Goal: Task Accomplishment & Management: Complete application form

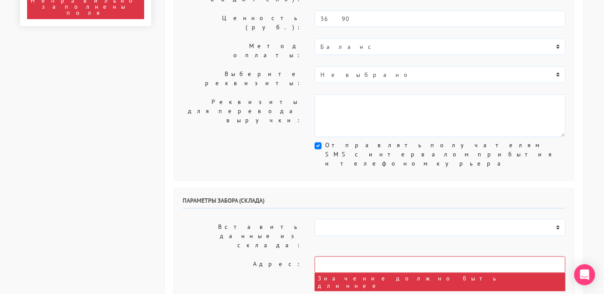
scroll to position [206, 0]
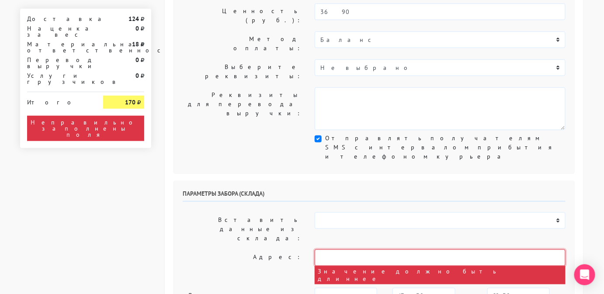
click at [343, 250] on input "text" at bounding box center [440, 258] width 251 height 17
paste input "Московский 98"
type input "Московский 98"
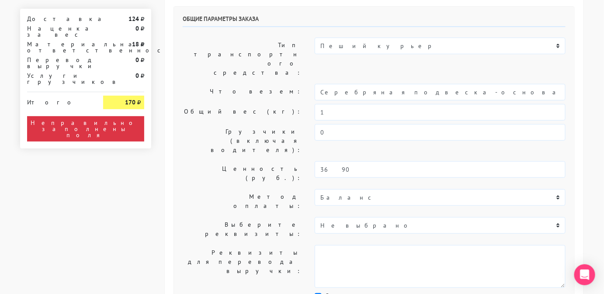
scroll to position [253, 0]
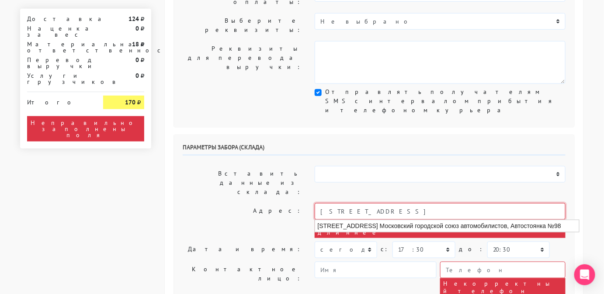
drag, startPoint x: 372, startPoint y: 114, endPoint x: 284, endPoint y: 117, distance: 88.3
click at [284, 203] on div "Адрес: Московский 98 Значение должно быть длиннее Москва, Михневская улица, вл5…" at bounding box center [374, 220] width 396 height 35
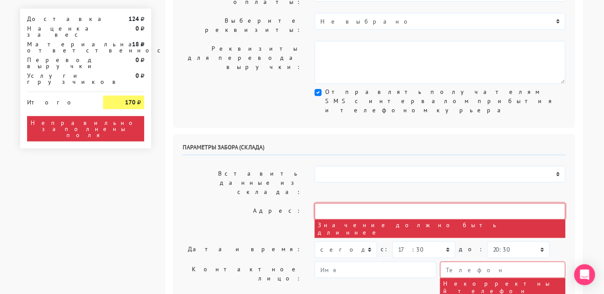
click at [327, 203] on input "text" at bounding box center [440, 211] width 251 height 17
type input "г Санкт-Петербург, пр-кт Большой П.С., д 32"
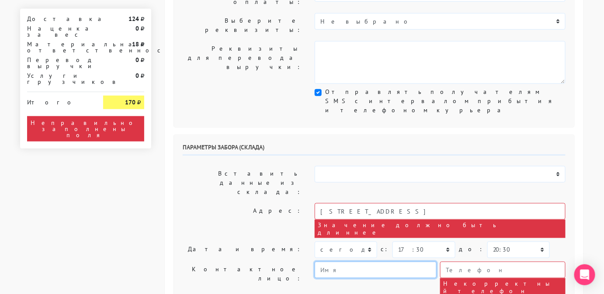
type input "Менджер"
type input "9234443831"
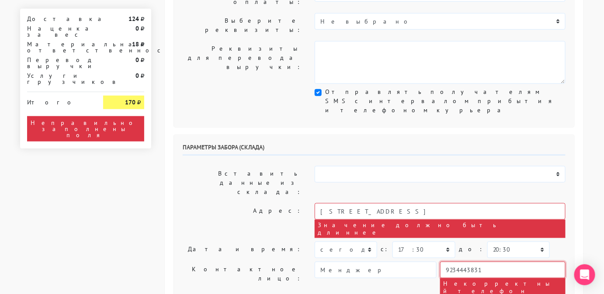
type textarea "Работаем с 11 утра, забрать раньше нельзя."
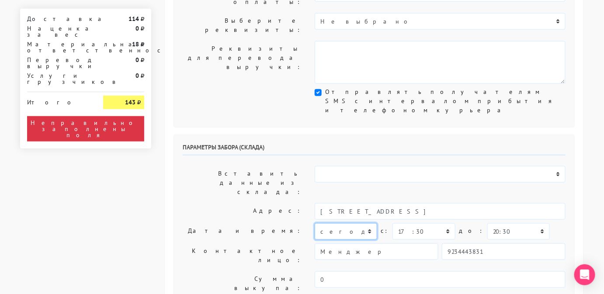
click at [357, 223] on select "сегодня завтра 05.09.2025 06.09.2025 07.09.2025 08.09.2025 09.09.2025 10.09.202…" at bounding box center [346, 231] width 62 height 17
click at [315, 223] on select "сегодня завтра 05.09.2025 06.09.2025 07.09.2025 08.09.2025 09.09.2025 10.09.202…" at bounding box center [346, 231] width 62 height 17
click at [350, 223] on select "сегодня завтра 05.09.2025 06.09.2025 07.09.2025 08.09.2025 09.09.2025 10.09.202…" at bounding box center [346, 231] width 62 height 17
select select "05.09.2025"
click at [315, 223] on select "сегодня завтра 05.09.2025 06.09.2025 07.09.2025 08.09.2025 09.09.2025 10.09.202…" at bounding box center [346, 231] width 62 height 17
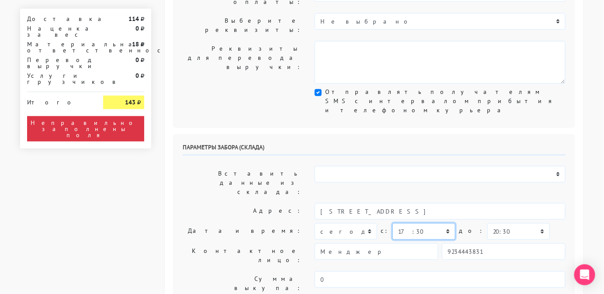
click at [410, 223] on select "00:00 00:30 01:00 01:30 02:00 02:30 03:00 03:30 04:00 04:30 05:00 05:30 06:00 0…" at bounding box center [423, 231] width 62 height 17
select select "14:00"
click at [392, 223] on select "00:00 00:30 01:00 01:30 02:00 02:30 03:00 03:30 04:00 04:30 05:00 05:30 06:00 0…" at bounding box center [423, 231] width 62 height 17
click at [494, 223] on select "00:00 00:30 01:00 01:30 02:00 02:30 03:00 03:30 04:00 04:30 05:00 05:30 06:00 0…" at bounding box center [518, 231] width 62 height 17
select select "19:00"
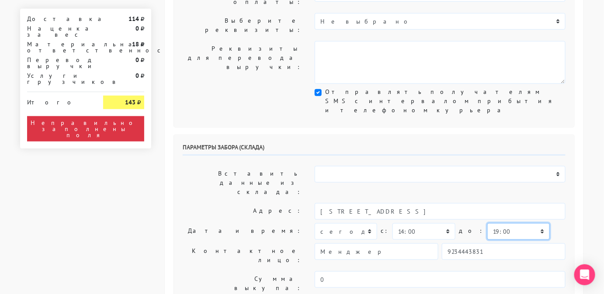
click at [487, 223] on select "00:00 00:30 01:00 01:30 02:00 02:30 03:00 03:30 04:00 04:30 05:00 05:30 06:00 0…" at bounding box center [518, 231] width 62 height 17
click at [408, 223] on select "00:00 00:30 01:00 01:30 02:00 02:30 03:00 03:30 04:00 04:30 05:00 05:30 06:00 0…" at bounding box center [423, 231] width 62 height 17
select select "11:00"
click at [392, 223] on select "00:00 00:30 01:00 01:30 02:00 02:30 03:00 03:30 04:00 04:30 05:00 05:30 06:00 0…" at bounding box center [423, 231] width 62 height 17
click at [493, 223] on select "00:00 00:30 01:00 01:30 02:00 02:30 03:00 03:30 04:00 04:30 05:00 05:30 06:00 0…" at bounding box center [518, 231] width 62 height 17
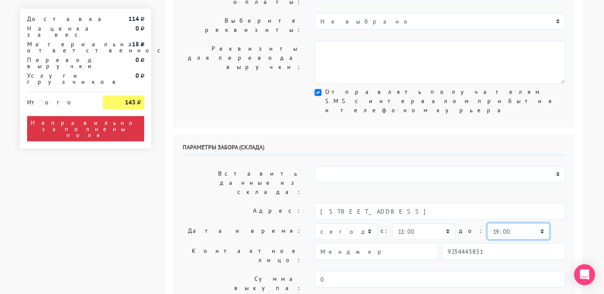
select select "14:00"
click at [487, 223] on select "00:00 00:30 01:00 01:30 02:00 02:30 03:00 03:30 04:00 04:30 05:00 05:30 06:00 0…" at bounding box center [518, 231] width 62 height 17
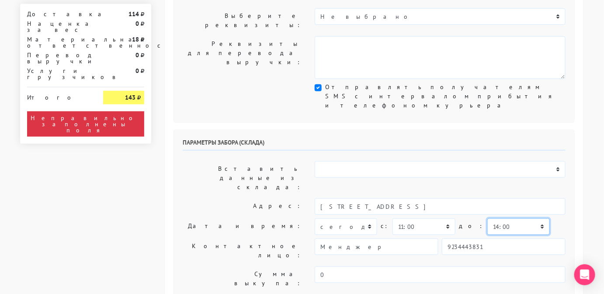
scroll to position [259, 0]
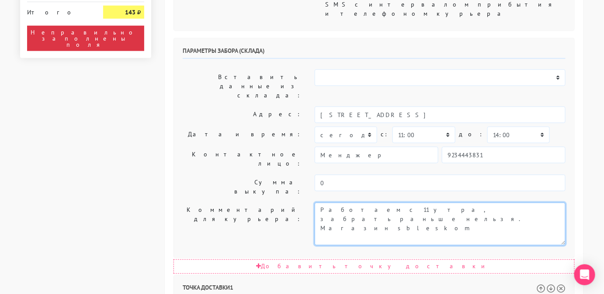
scroll to position [350, 0]
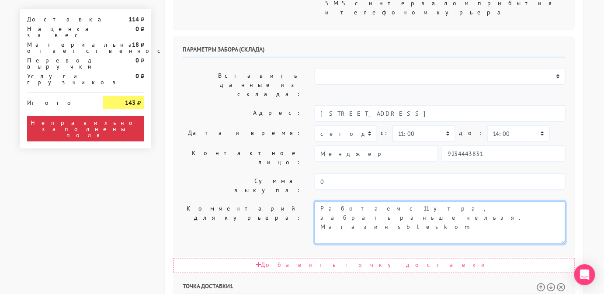
type textarea "Работаем с 11 утра, забрать раньше нельзя. Магазин sbleskom"
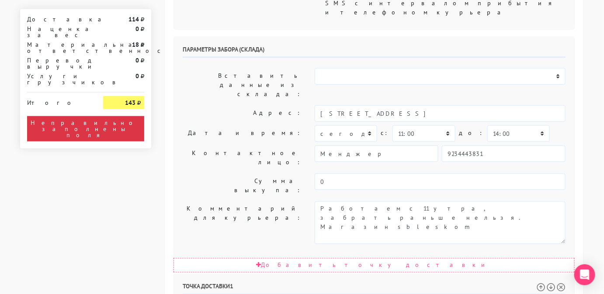
paste input "Московский 98"
type input "Московский прос 98"
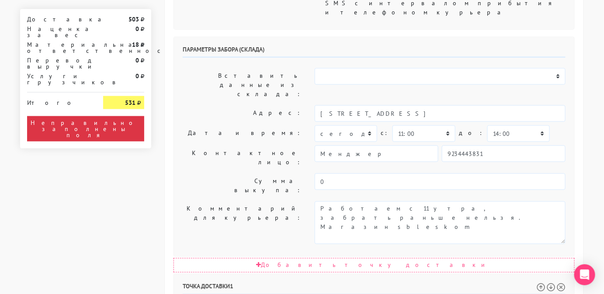
drag, startPoint x: 381, startPoint y: 212, endPoint x: 302, endPoint y: 205, distance: 79.4
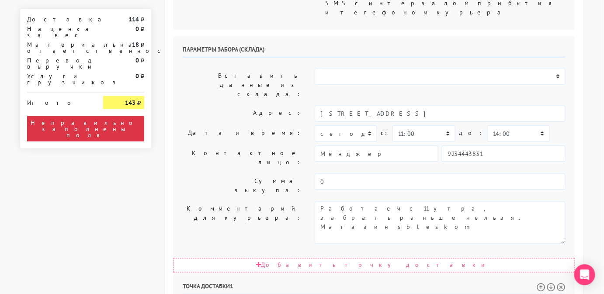
type input "с"
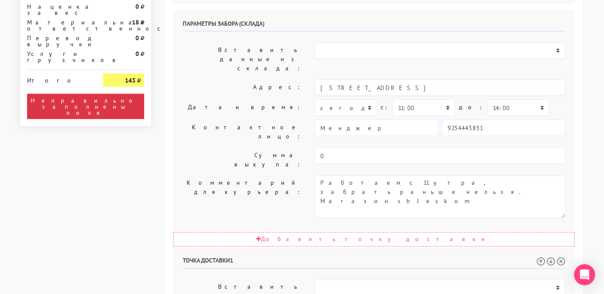
scroll to position [377, 0]
type input "Московская застава Московский проспект 98"
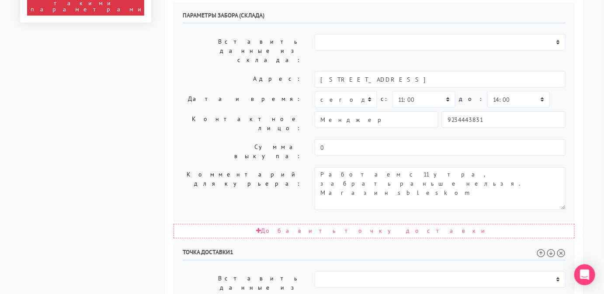
scroll to position [385, 0]
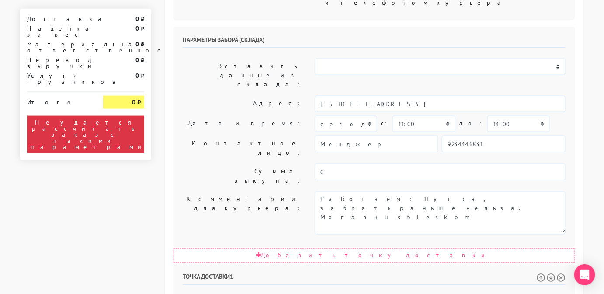
scroll to position [347, 0]
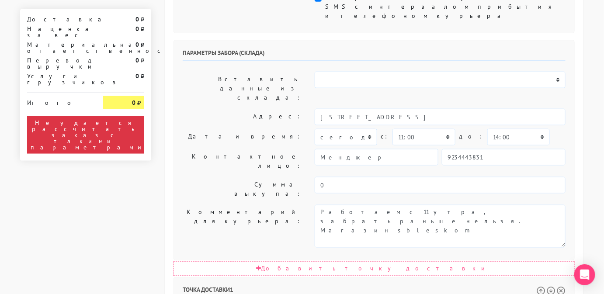
select select "913"
type input "г Санкт-Петербург, пр-кт Большой П.С., д 32"
select select "11:00"
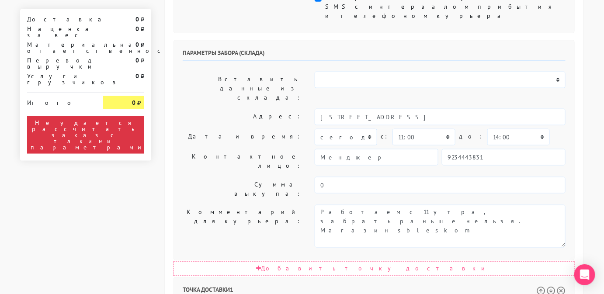
select select "20:00"
type input "Светлана"
type input "+7-929-158-21-90"
type textarea "Работаем с 11 утра, забрать раньше нельзя."
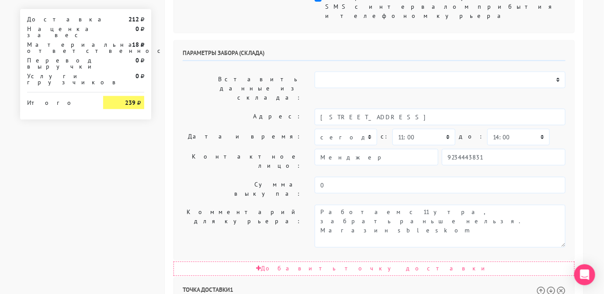
drag, startPoint x: 458, startPoint y: 218, endPoint x: 369, endPoint y: 219, distance: 88.3
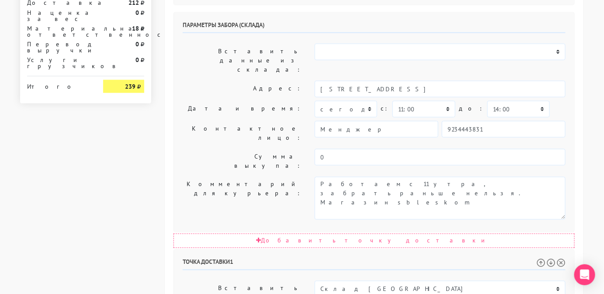
scroll to position [376, 0]
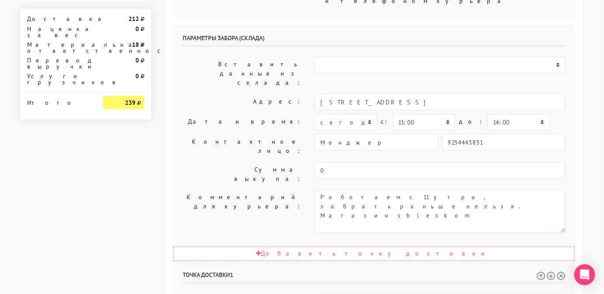
scroll to position [364, 0]
type input "Санкт-Петербург, Московский проспект, 98"
select select "14:00"
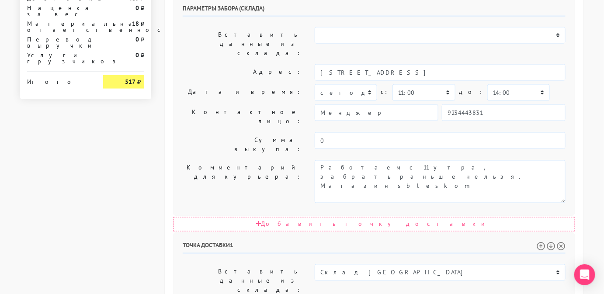
scroll to position [392, 0]
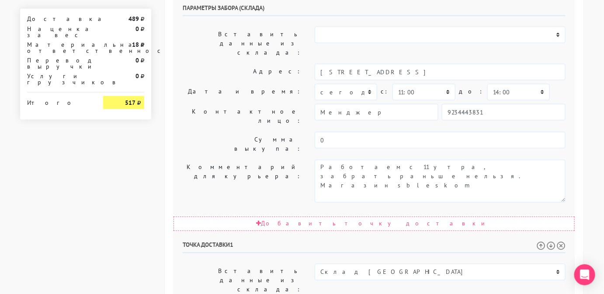
select select "19:00"
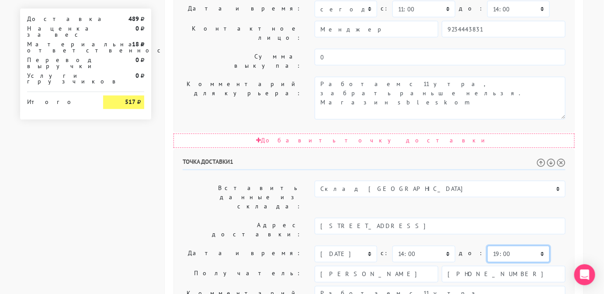
scroll to position [509, 0]
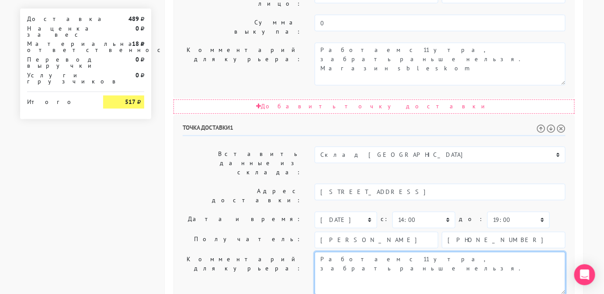
drag, startPoint x: 449, startPoint y: 126, endPoint x: 292, endPoint y: 128, distance: 156.9
click at [292, 252] on div "Комментарий для курьера: Позвонить получателю за 1 час. Бизнес центр" at bounding box center [374, 273] width 396 height 43
type textarea "Бизнес центр. Позвонить клиенту за час"
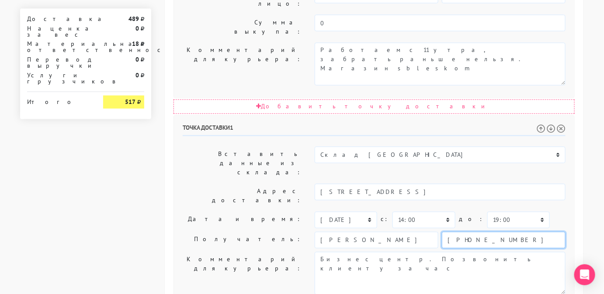
drag, startPoint x: 515, startPoint y: 97, endPoint x: 409, endPoint y: 92, distance: 106.3
click at [409, 232] on div "Светлана +7-929-158-21-90" at bounding box center [440, 240] width 251 height 17
paste input "8(999)527-55-74"
type input "8(999)527-55-74"
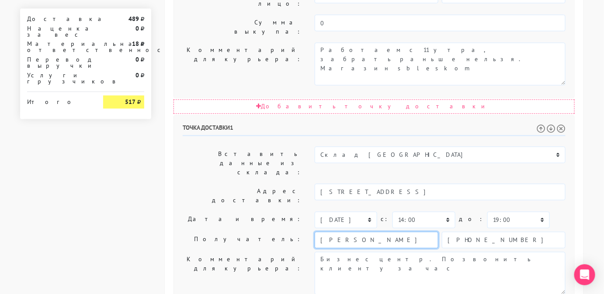
drag, startPoint x: 375, startPoint y: 101, endPoint x: 295, endPoint y: 96, distance: 80.6
click at [295, 232] on div "Получатель: Светлана 8(999)527-55-74" at bounding box center [374, 240] width 396 height 17
type input "Евгений"
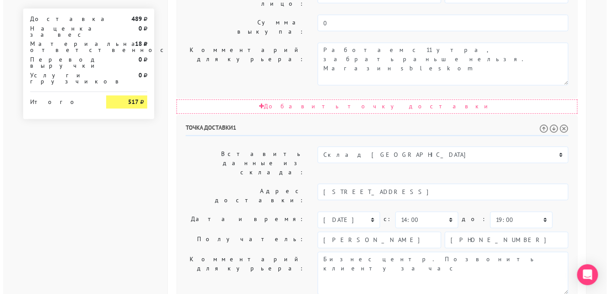
scroll to position [0, 0]
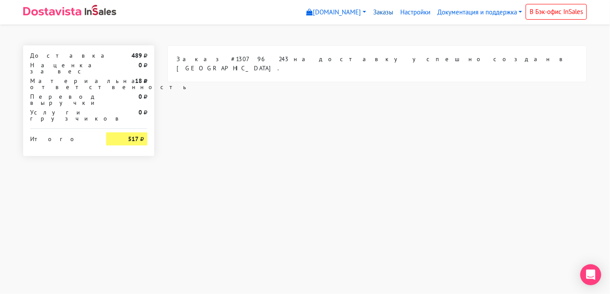
click at [371, 13] on link "Заказы" at bounding box center [383, 12] width 27 height 17
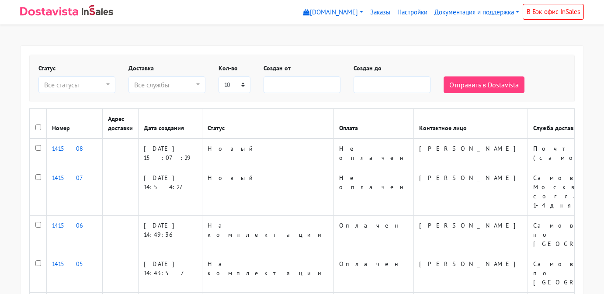
select select
click at [342, 13] on link "[DOMAIN_NAME]" at bounding box center [333, 12] width 67 height 17
click at [378, 10] on link "Заказы" at bounding box center [380, 12] width 27 height 17
select select
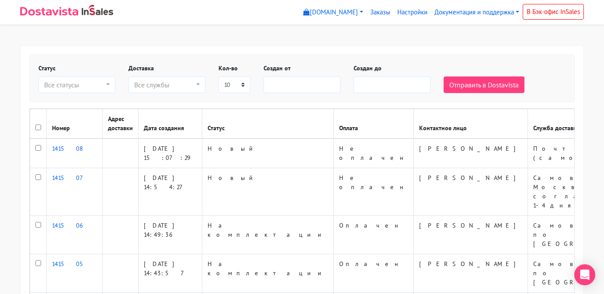
select select
